Goal: Navigation & Orientation: Find specific page/section

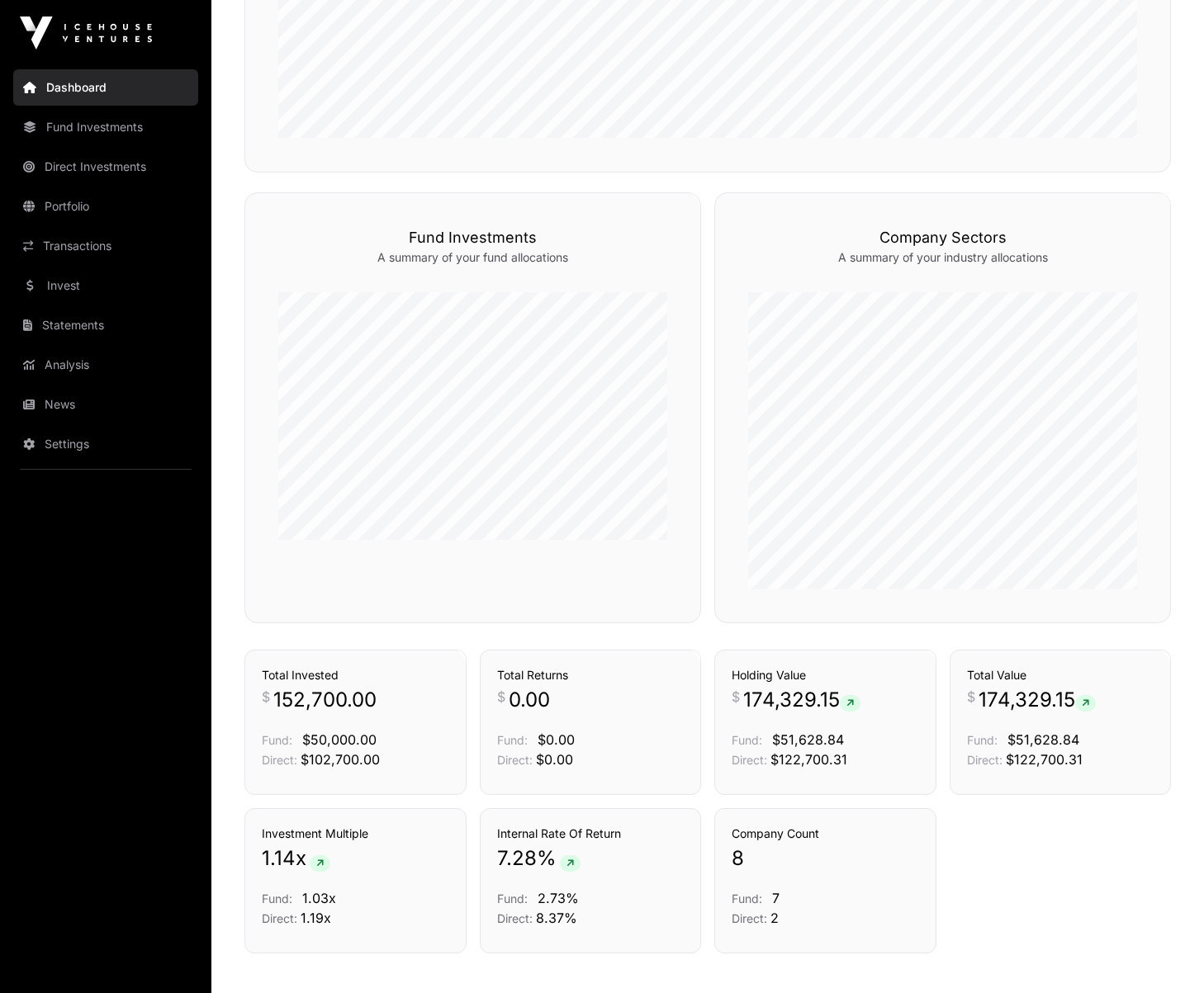
scroll to position [733, 0]
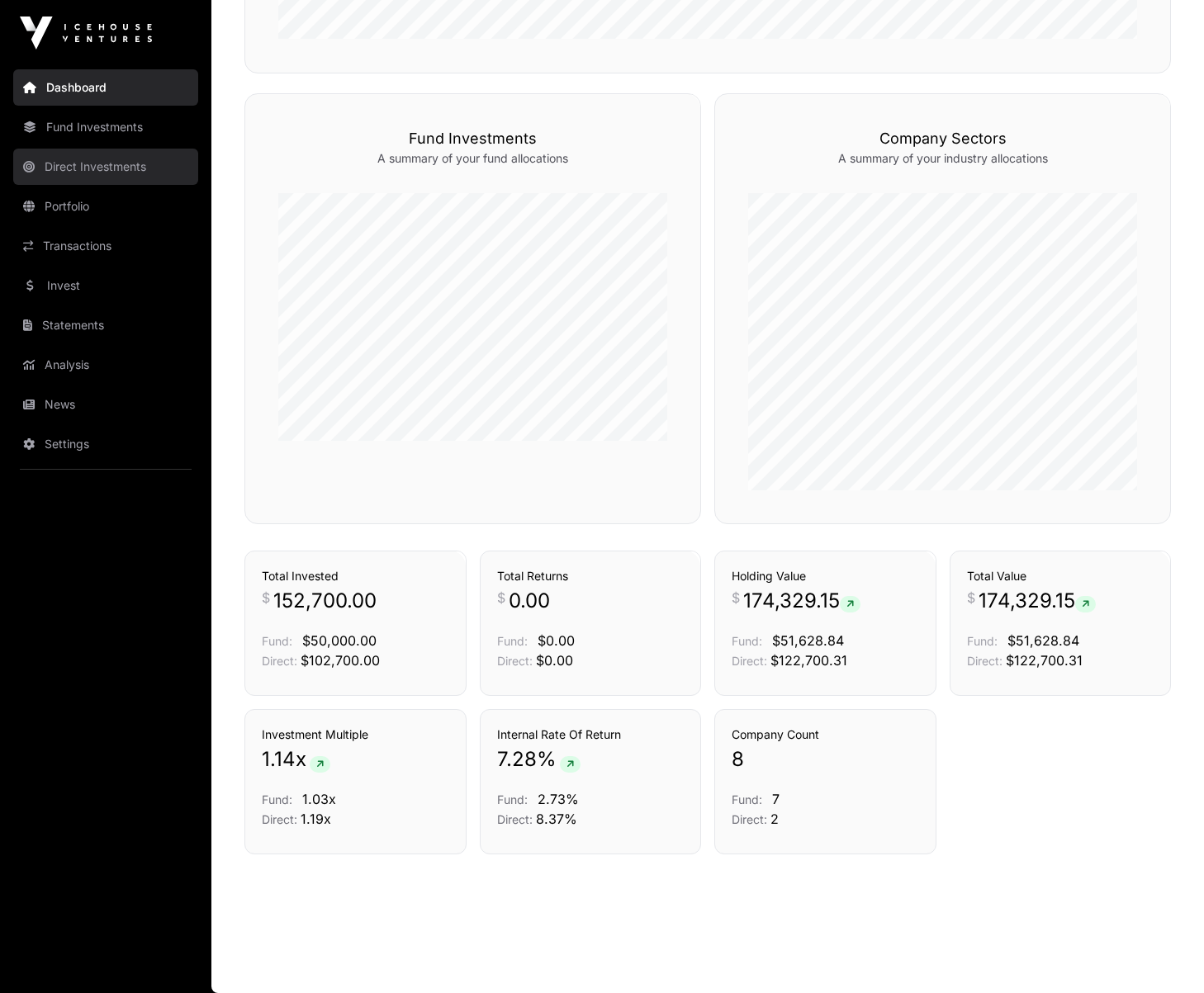
drag, startPoint x: 84, startPoint y: 198, endPoint x: 88, endPoint y: 182, distance: 16.5
click at [84, 198] on link "Portfolio" at bounding box center [105, 206] width 185 height 36
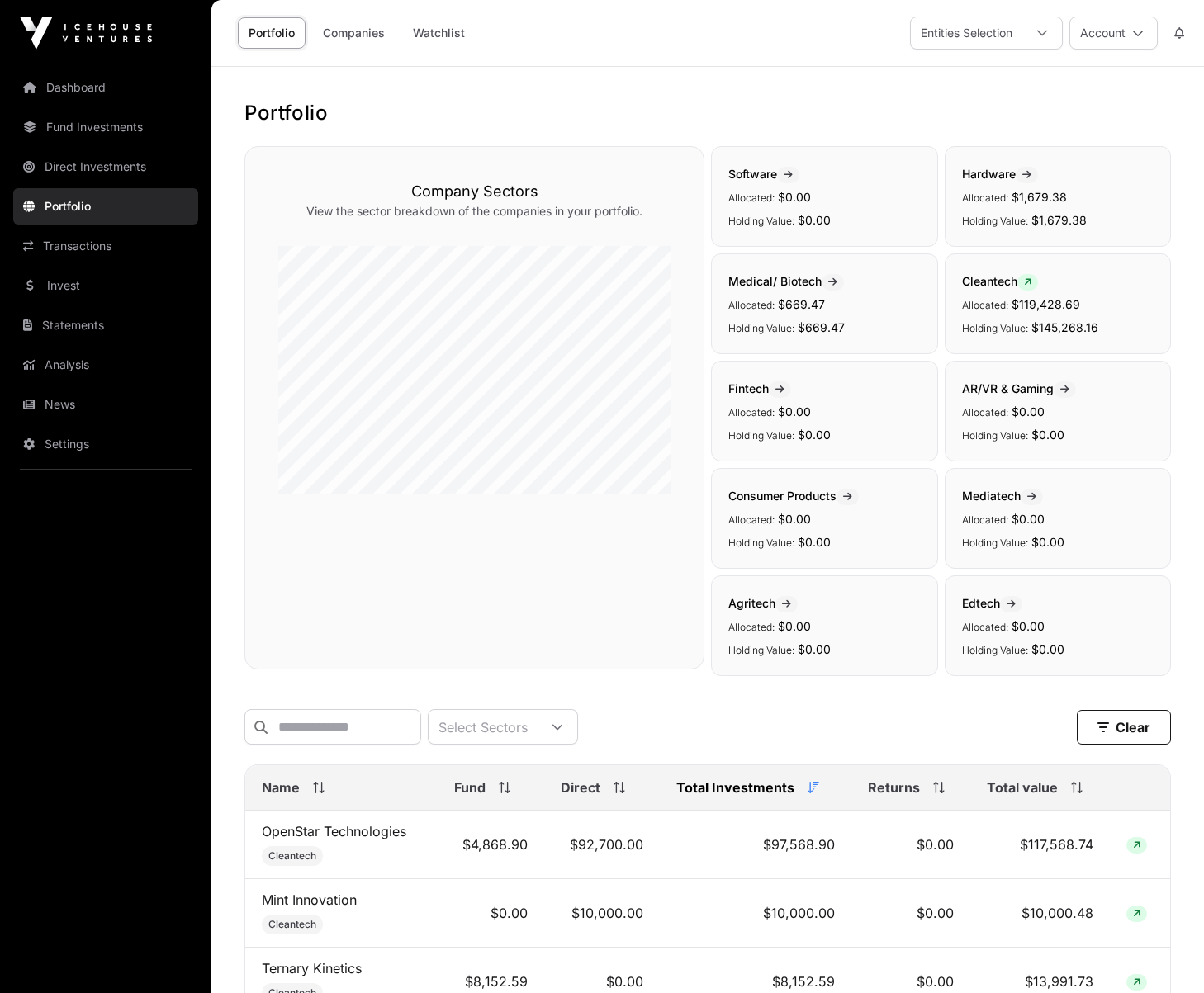
click at [91, 243] on link "Transactions" at bounding box center [105, 246] width 185 height 36
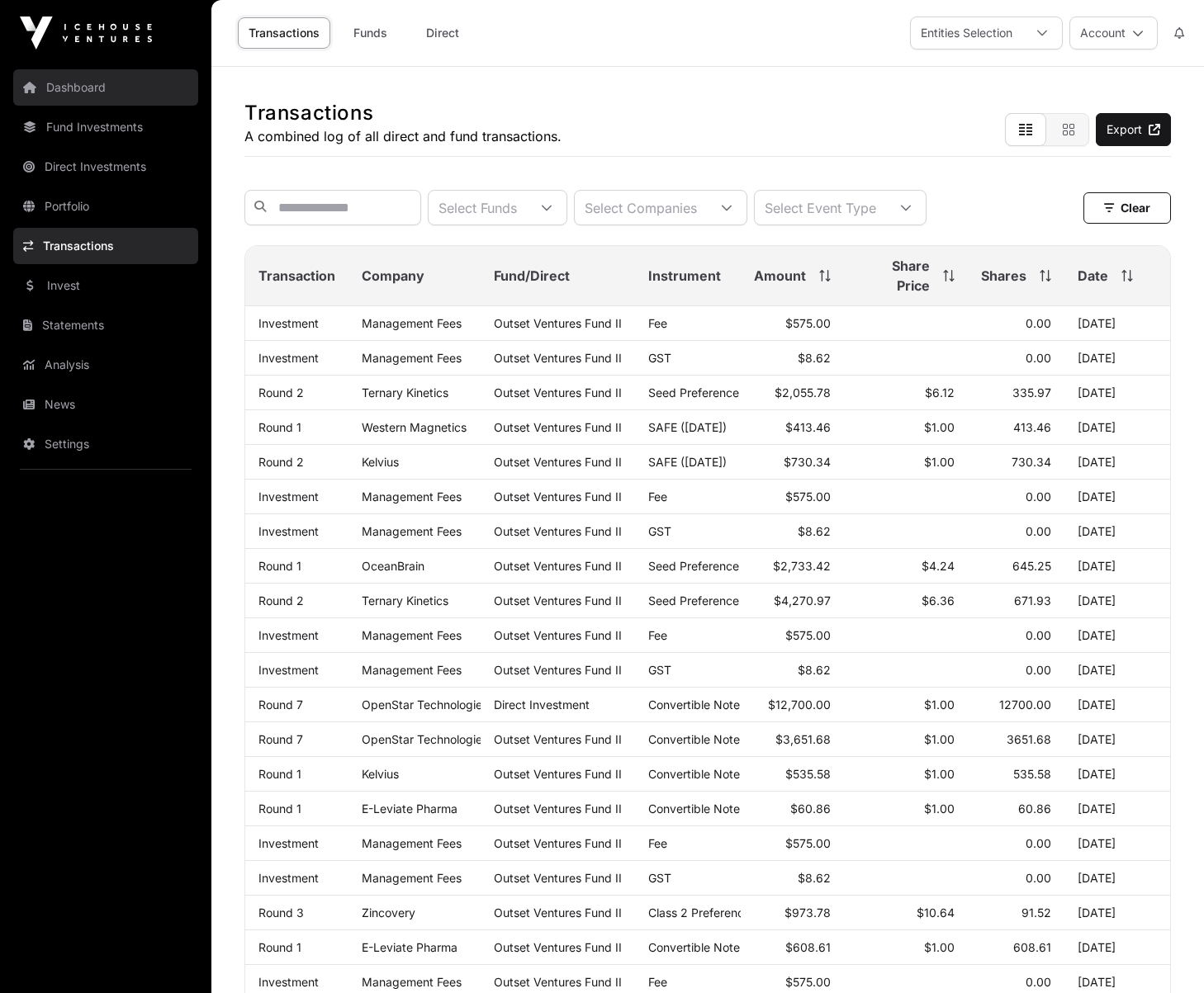
click at [103, 95] on link "Dashboard" at bounding box center [105, 88] width 185 height 36
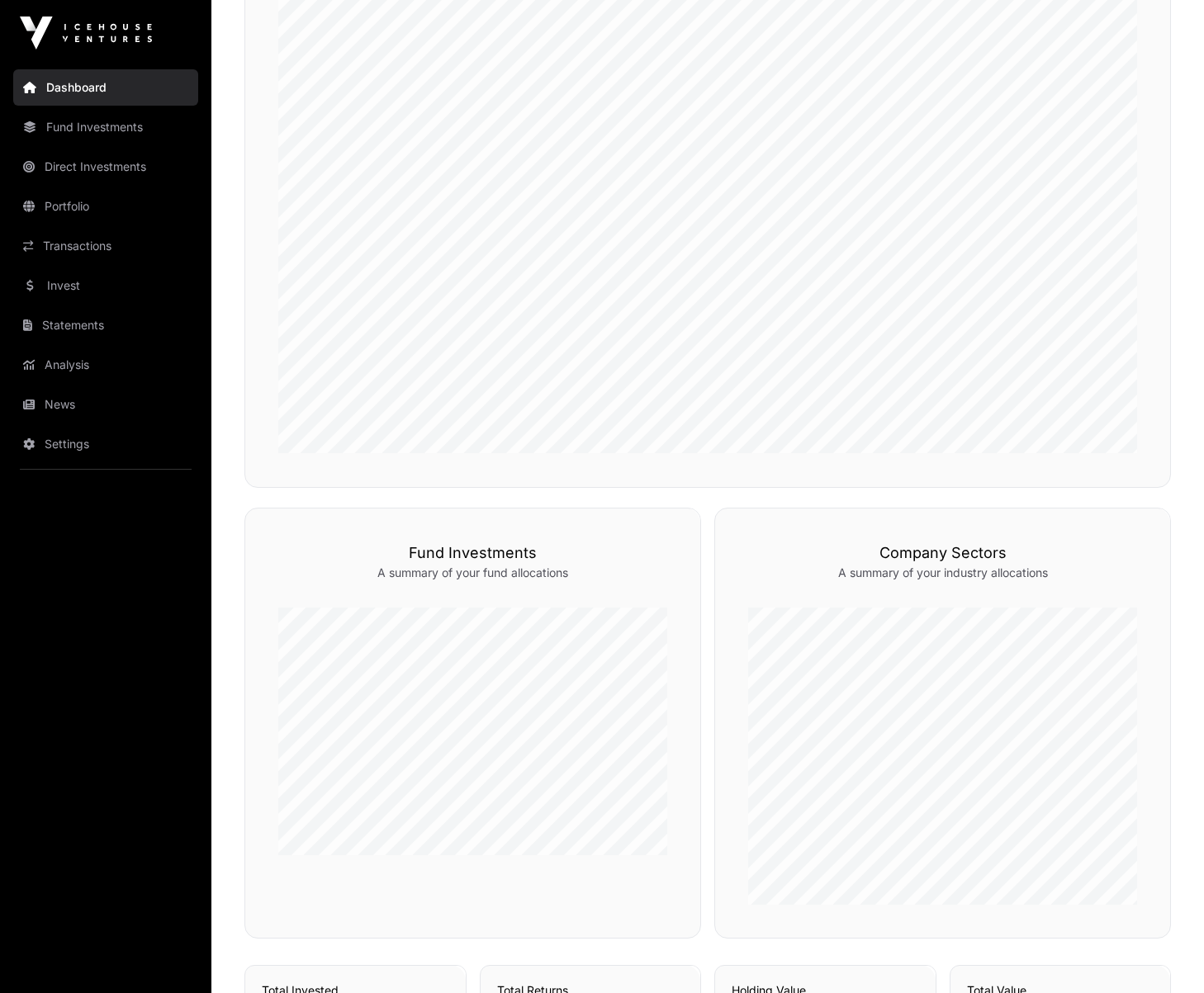
scroll to position [733, 0]
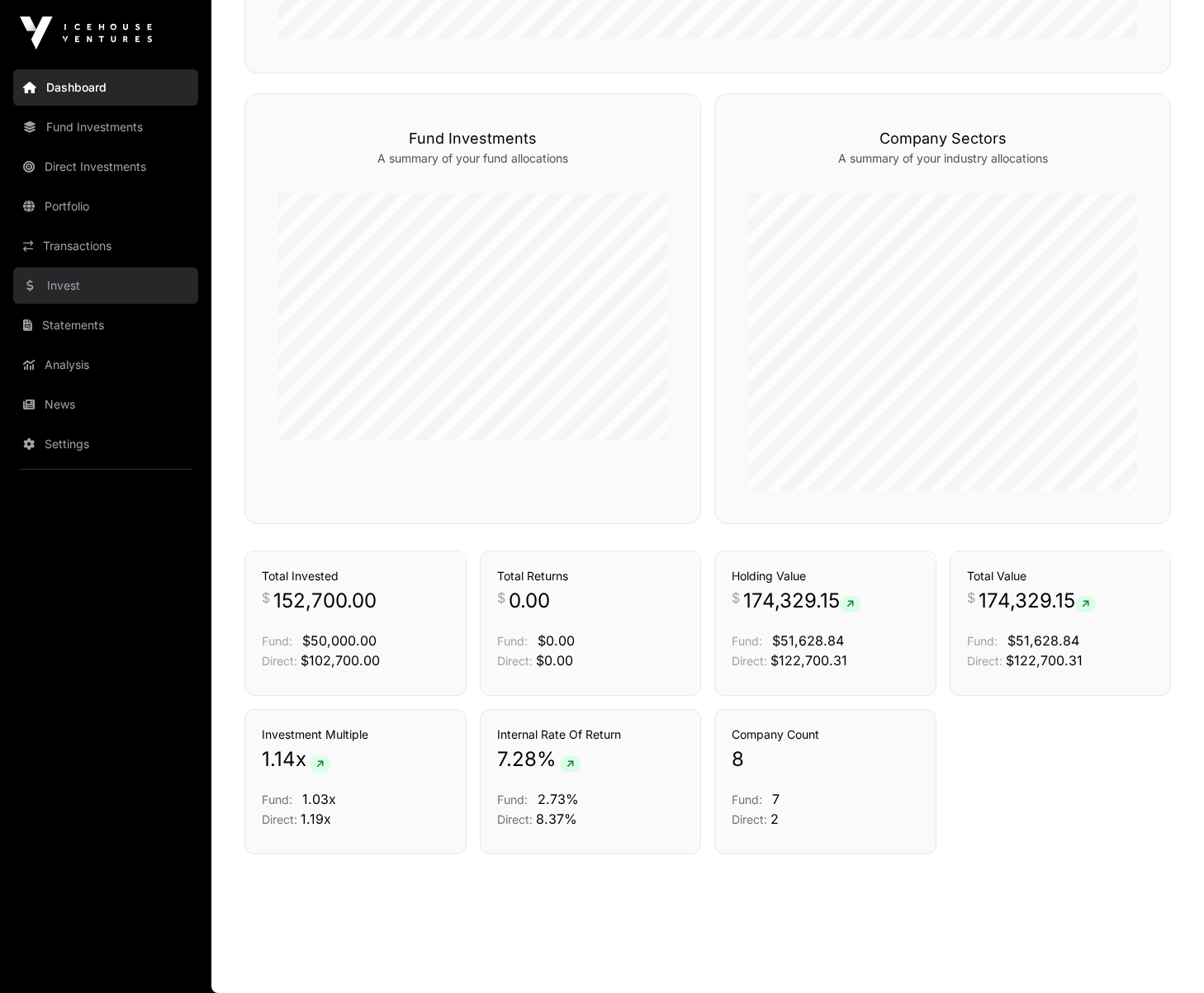
click at [95, 293] on link "Invest" at bounding box center [105, 285] width 185 height 36
